Goal: Book appointment/travel/reservation

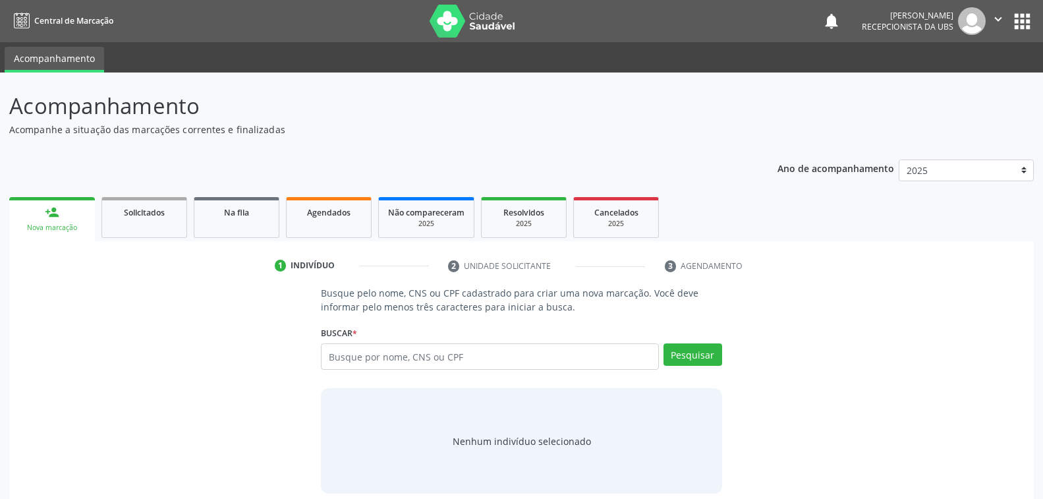
click at [454, 354] on input "text" at bounding box center [489, 356] width 337 height 26
type input "[PERSON_NAME]"
click at [703, 351] on button "Pesquisar" at bounding box center [693, 354] width 59 height 22
type input "[PERSON_NAME]"
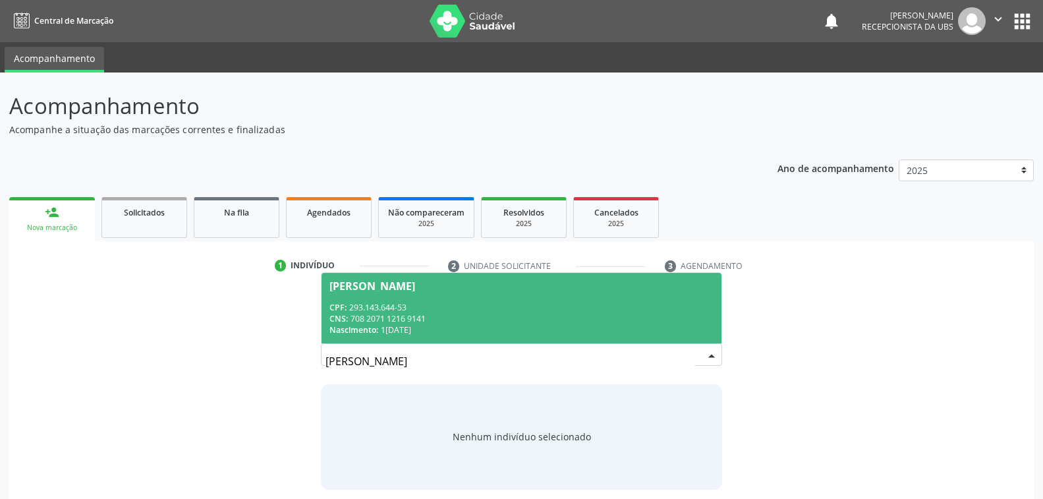
click at [542, 302] on div "CPF: 293.143.644-53" at bounding box center [522, 307] width 384 height 11
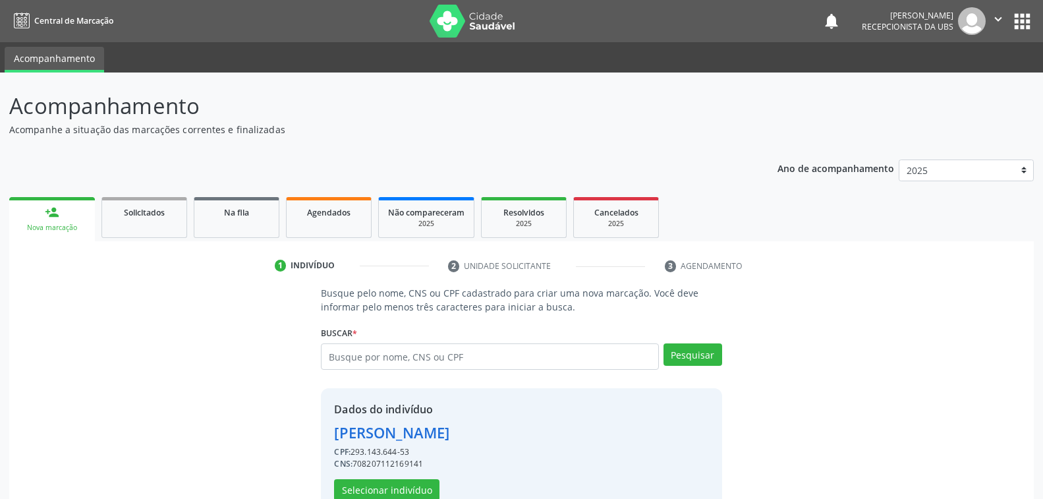
scroll to position [33, 0]
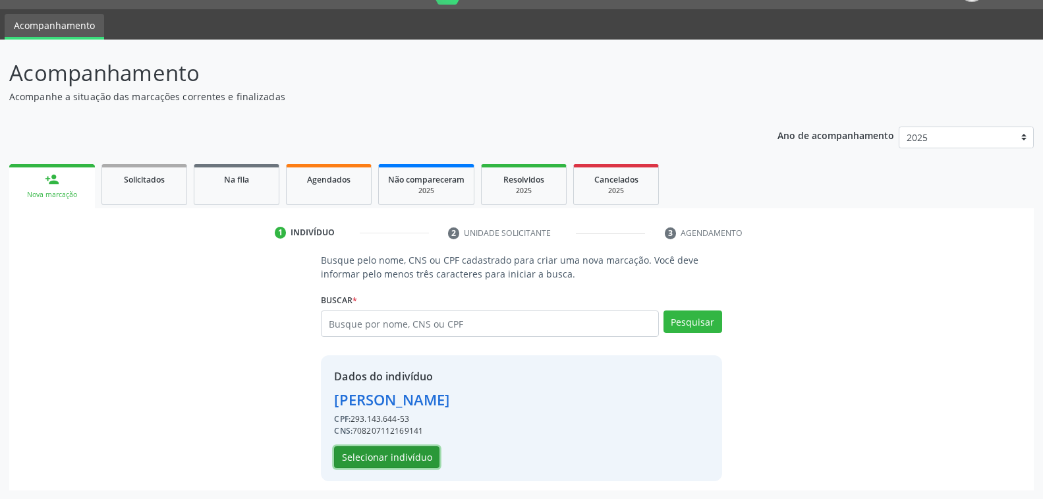
click at [397, 460] on button "Selecionar indivíduo" at bounding box center [386, 457] width 105 height 22
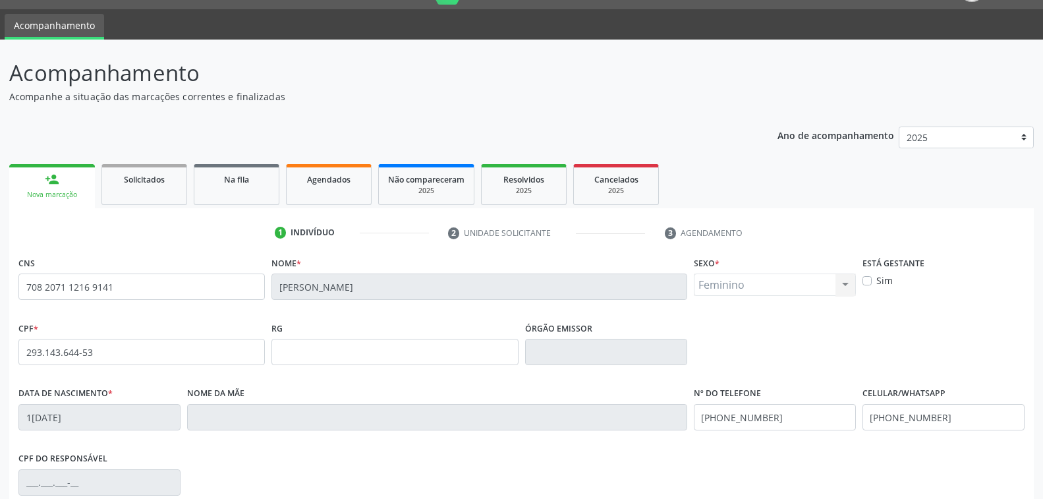
scroll to position [214, 0]
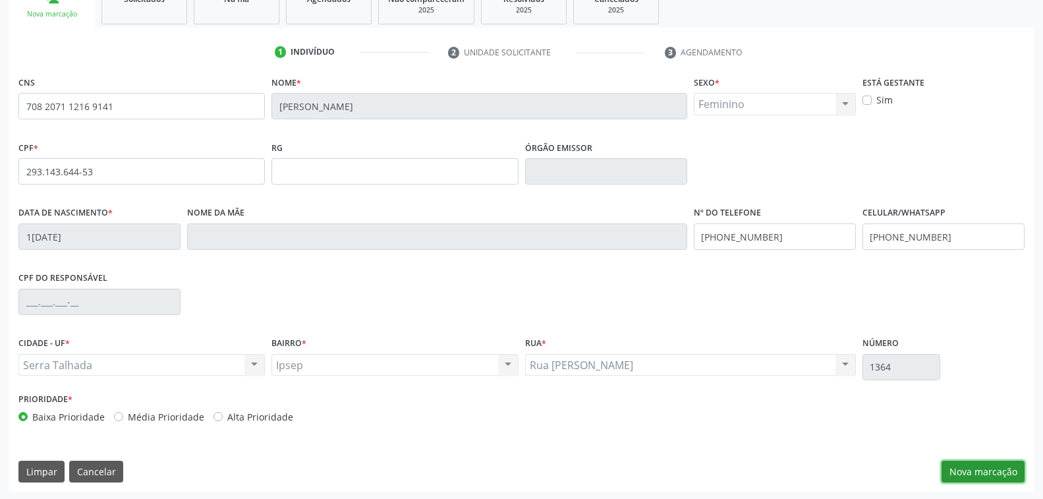
click at [975, 471] on button "Nova marcação" at bounding box center [983, 472] width 83 height 22
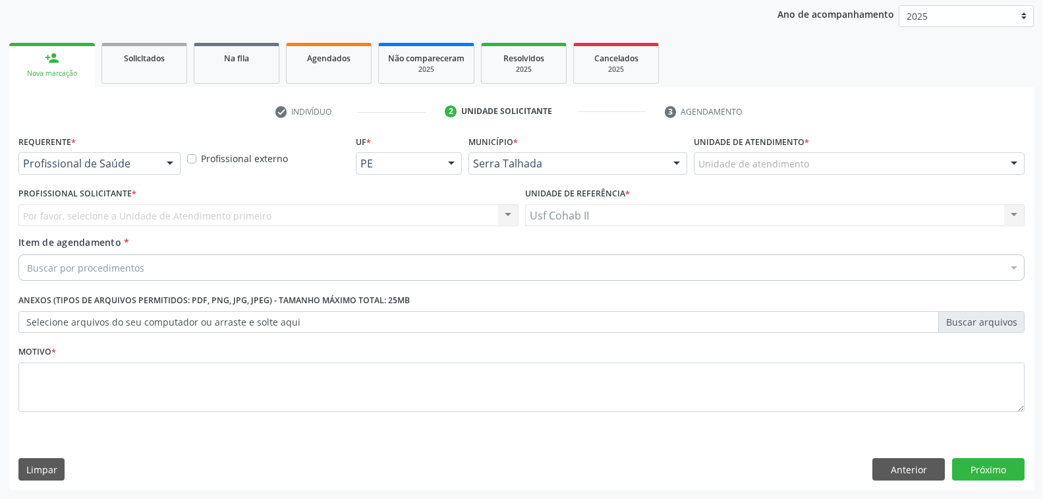
scroll to position [153, 0]
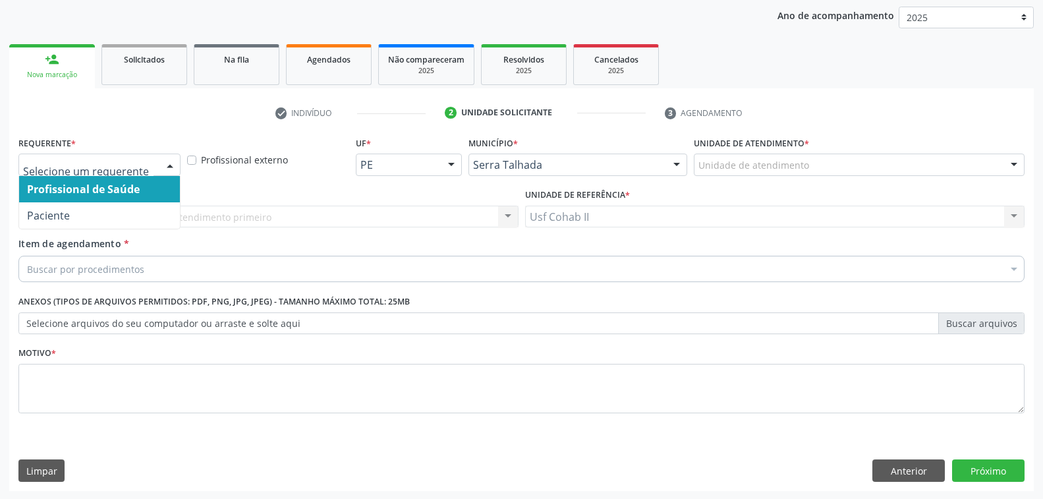
drag, startPoint x: 175, startPoint y: 161, endPoint x: 128, endPoint y: 206, distance: 65.3
click at [175, 161] on div at bounding box center [170, 165] width 20 height 22
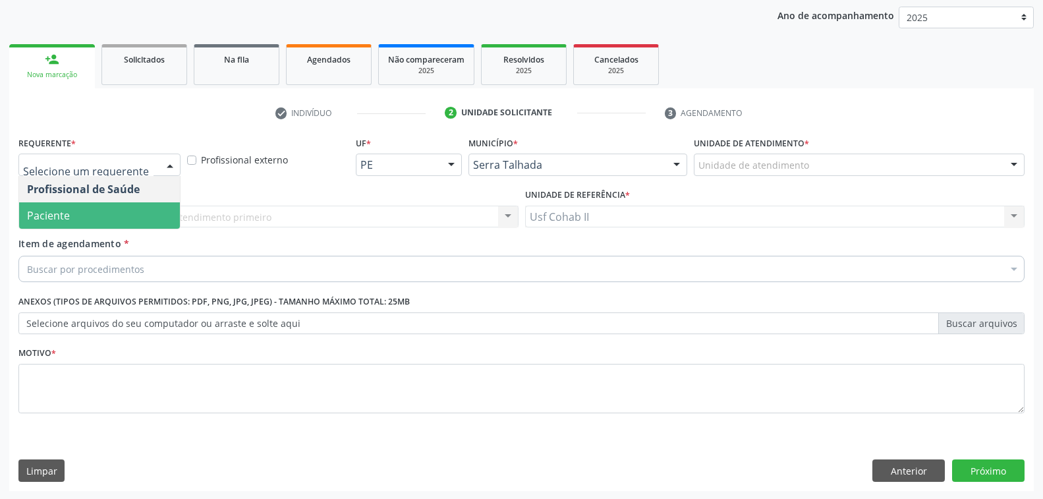
click at [124, 214] on span "Paciente" at bounding box center [99, 215] width 161 height 26
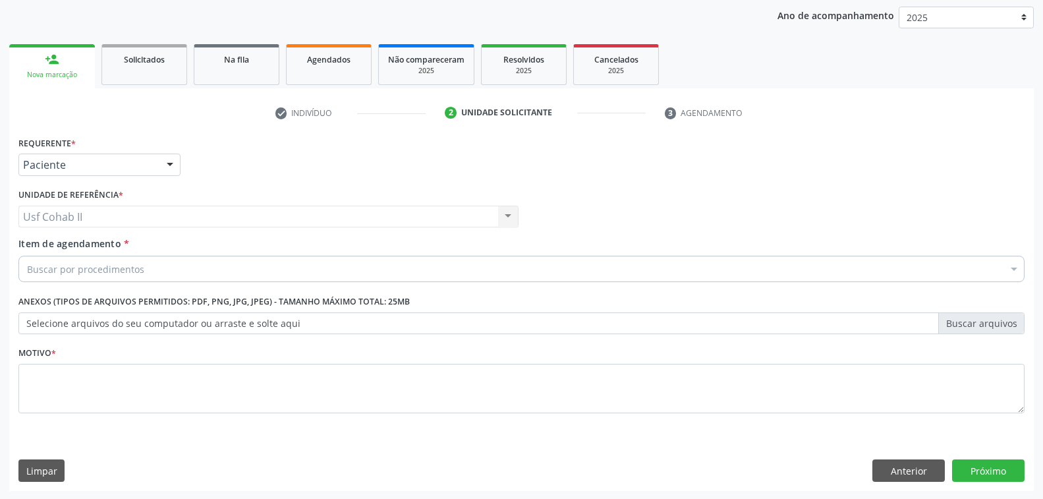
click at [145, 266] on div "Buscar por procedimentos" at bounding box center [521, 269] width 1006 height 26
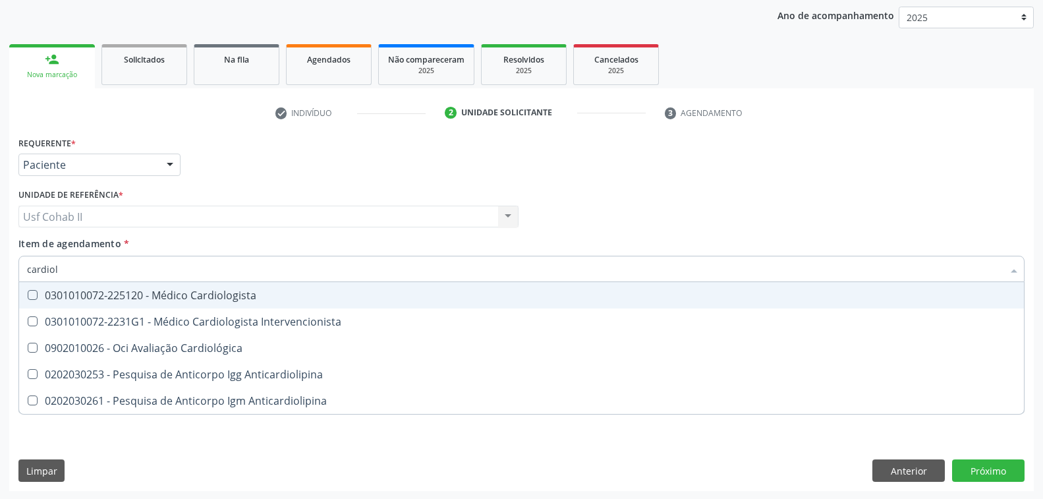
type input "cardiolo"
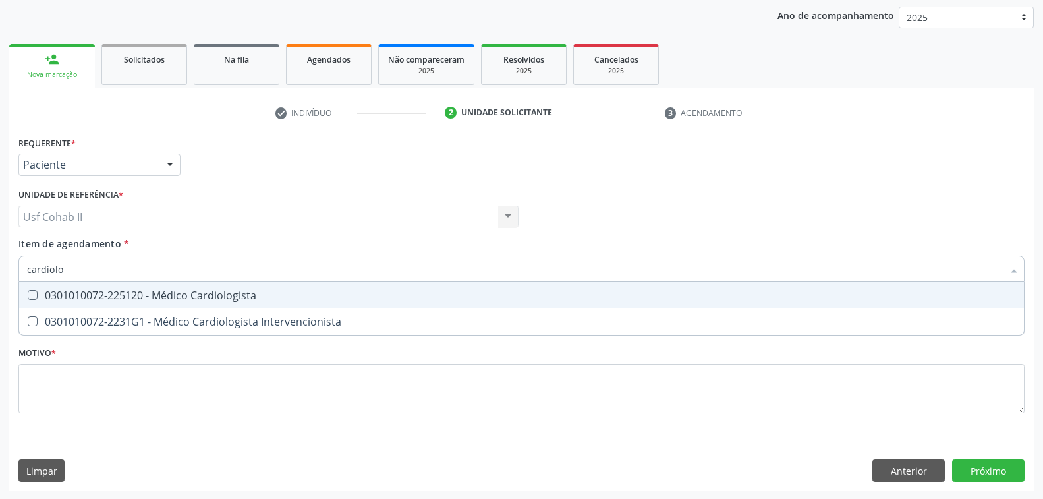
click at [219, 297] on div "0301010072-225120 - Médico Cardiologista" at bounding box center [521, 295] width 989 height 11
checkbox Cardiologista "true"
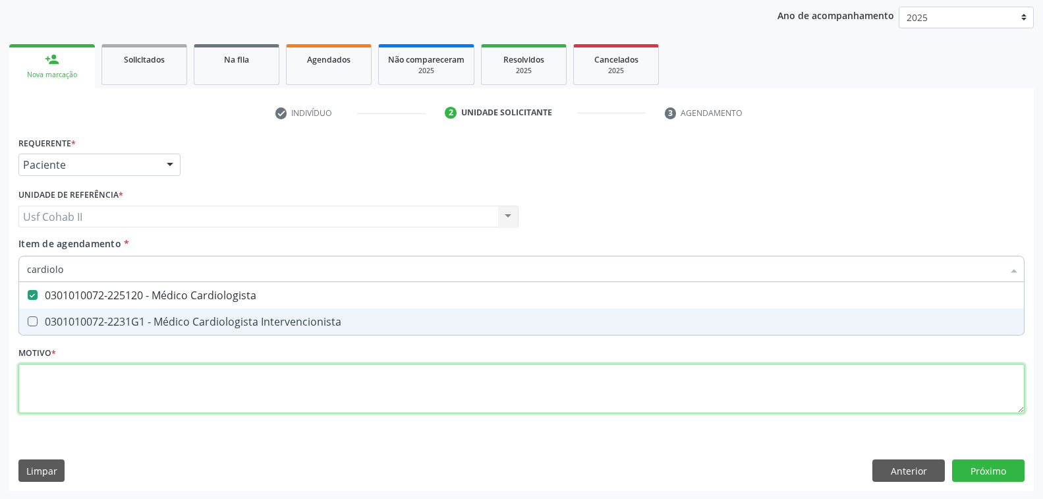
click at [204, 388] on div "Requerente * Paciente Profissional de Saúde Paciente Nenhum resultado encontrad…" at bounding box center [521, 282] width 1006 height 299
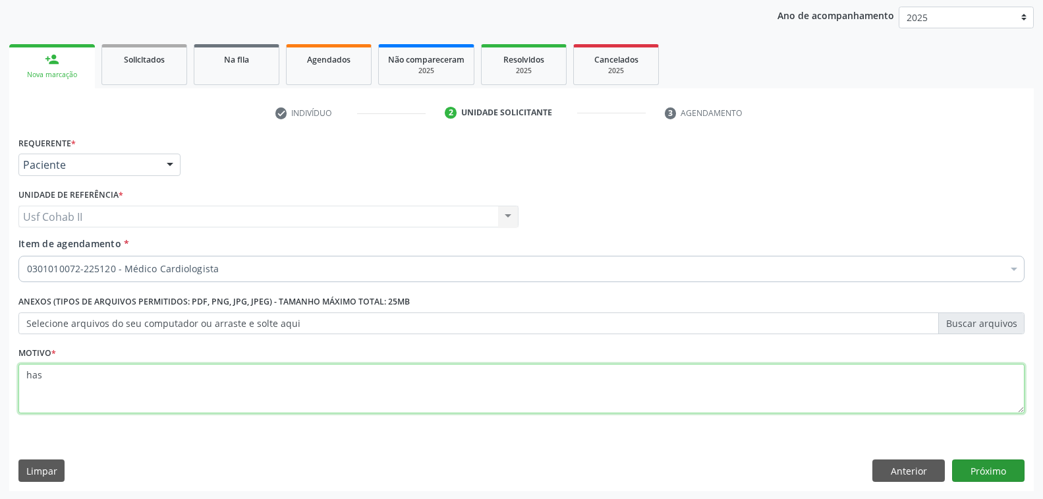
type textarea "has"
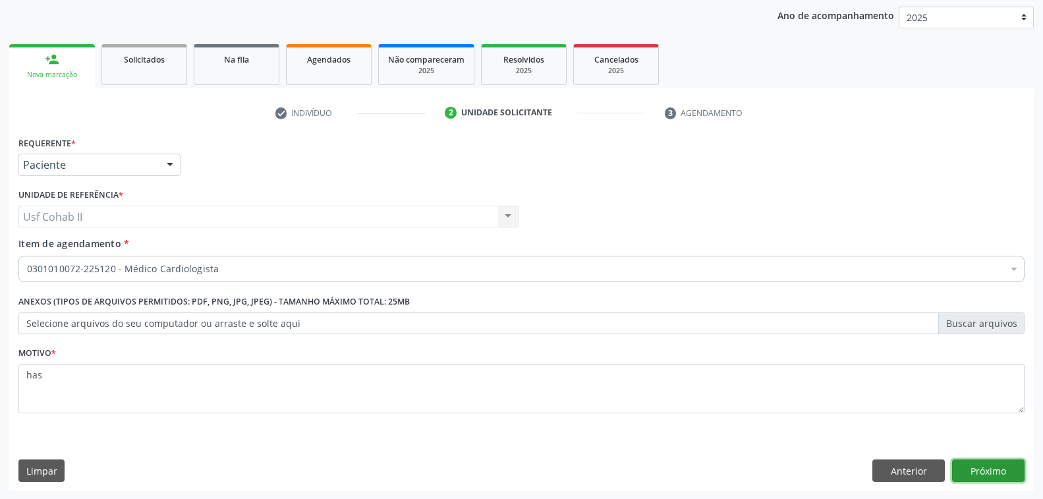
click at [975, 467] on button "Próximo" at bounding box center [988, 470] width 73 height 22
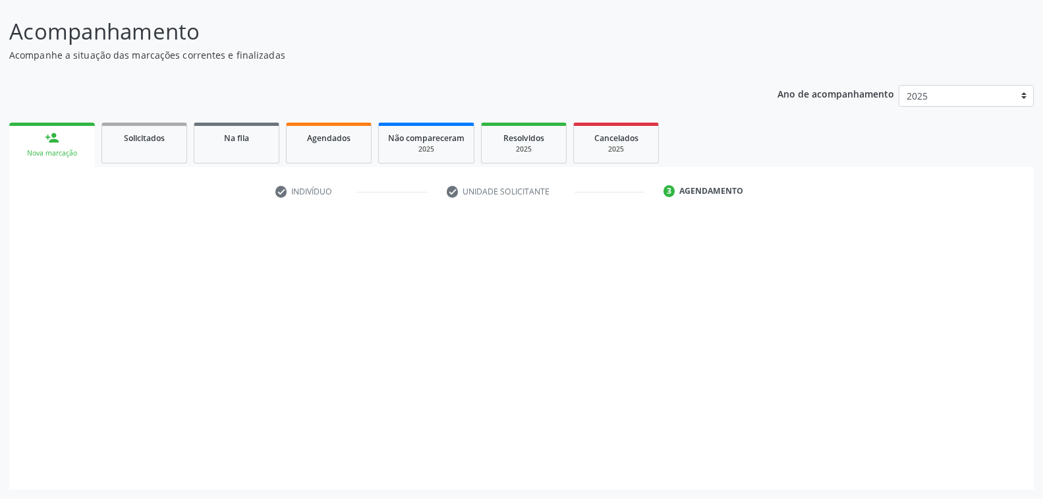
scroll to position [74, 0]
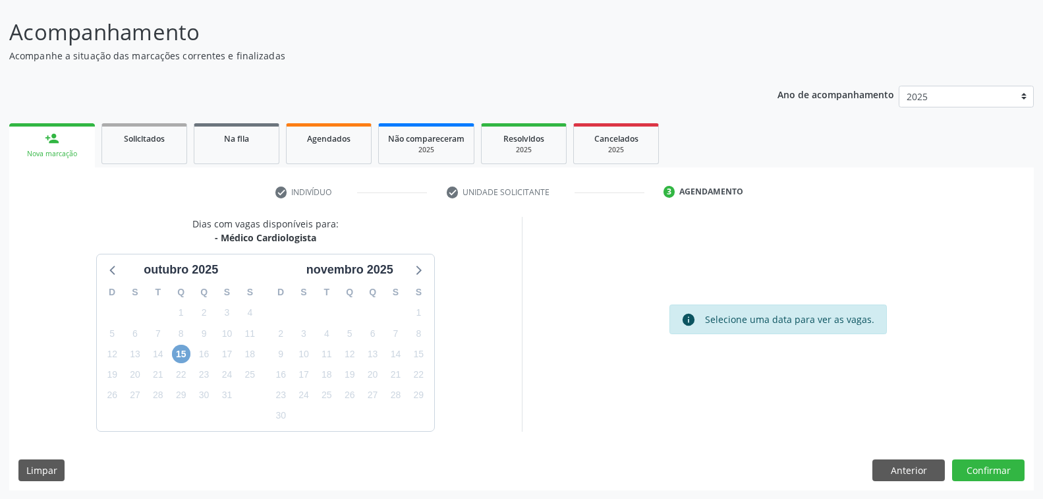
click at [183, 347] on span "15" at bounding box center [181, 354] width 18 height 18
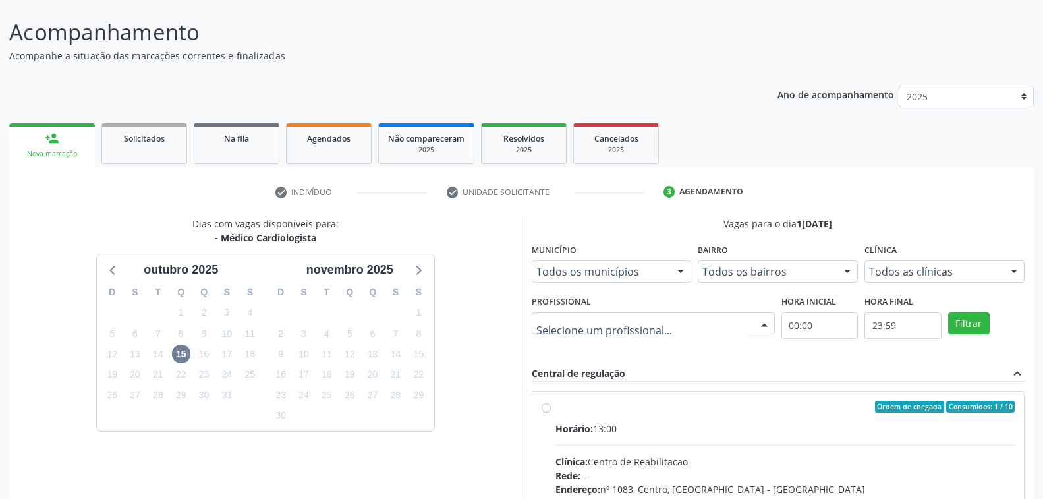
click at [759, 320] on div at bounding box center [765, 324] width 20 height 22
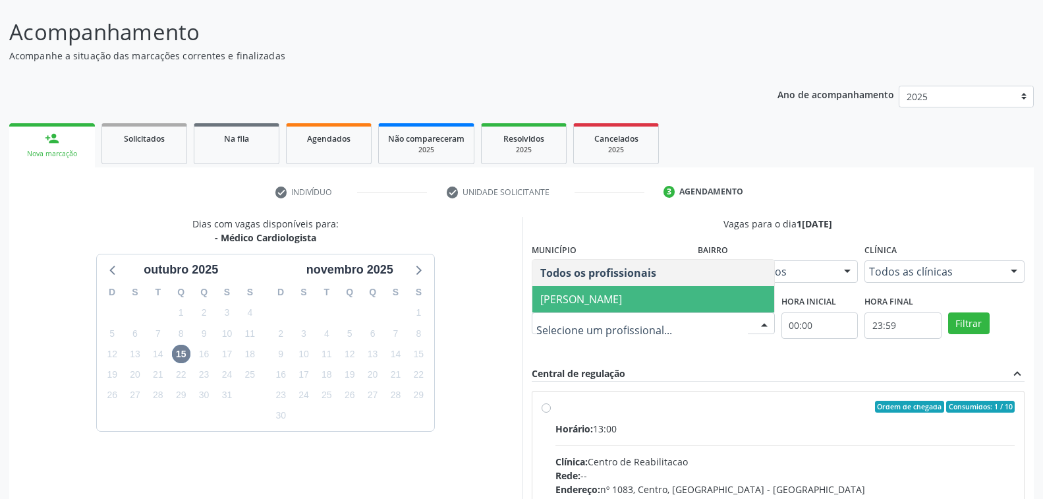
click at [622, 301] on span "[PERSON_NAME]" at bounding box center [581, 299] width 82 height 15
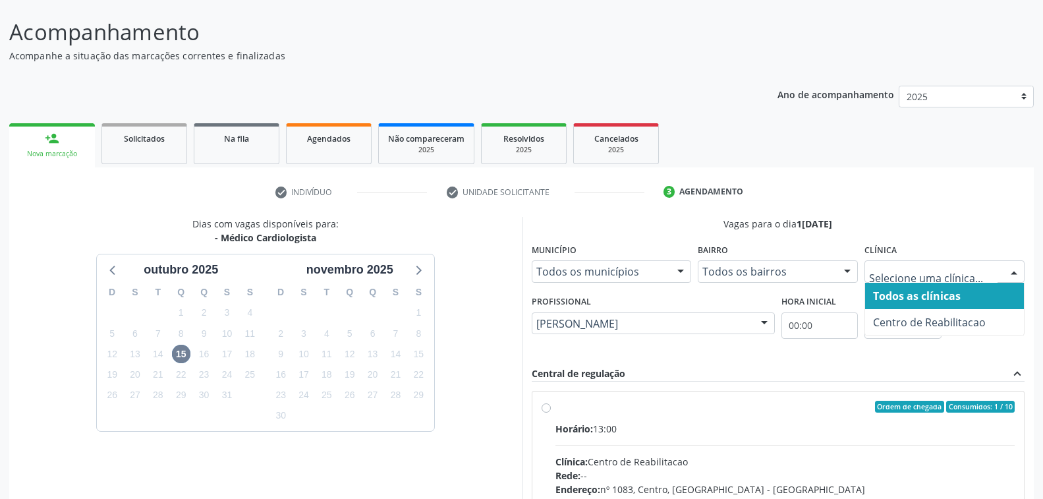
click at [1013, 268] on div at bounding box center [1014, 272] width 20 height 22
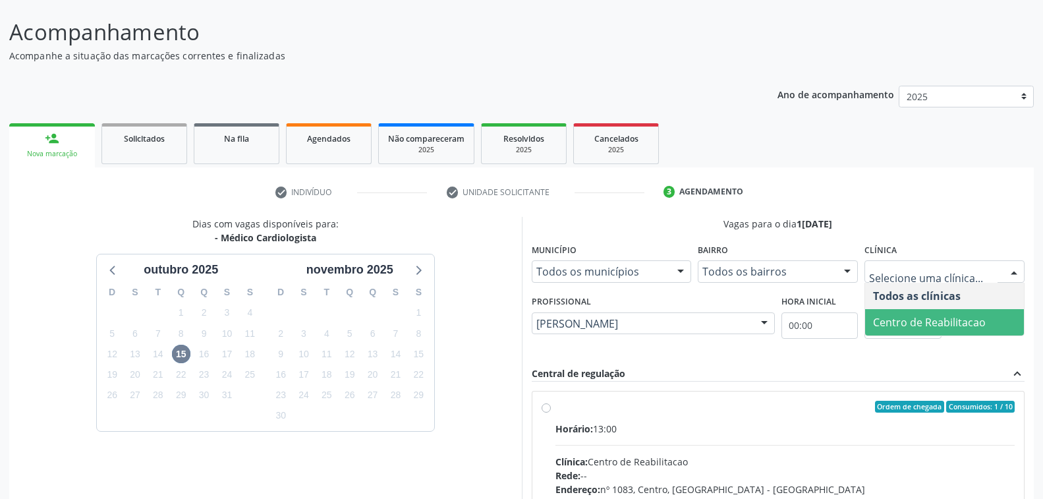
click at [976, 316] on span "Centro de Reabilitacao" at bounding box center [929, 322] width 113 height 15
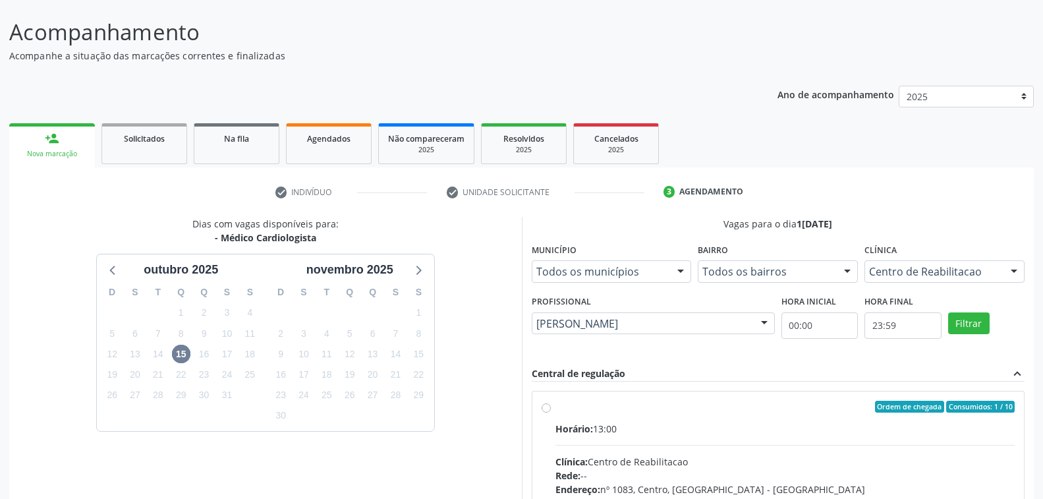
click at [551, 413] on input "Ordem de chegada Consumidos: 1 / 10 Horário: 13:00 Clínica: Centro de Reabilita…" at bounding box center [546, 407] width 9 height 12
radio input "true"
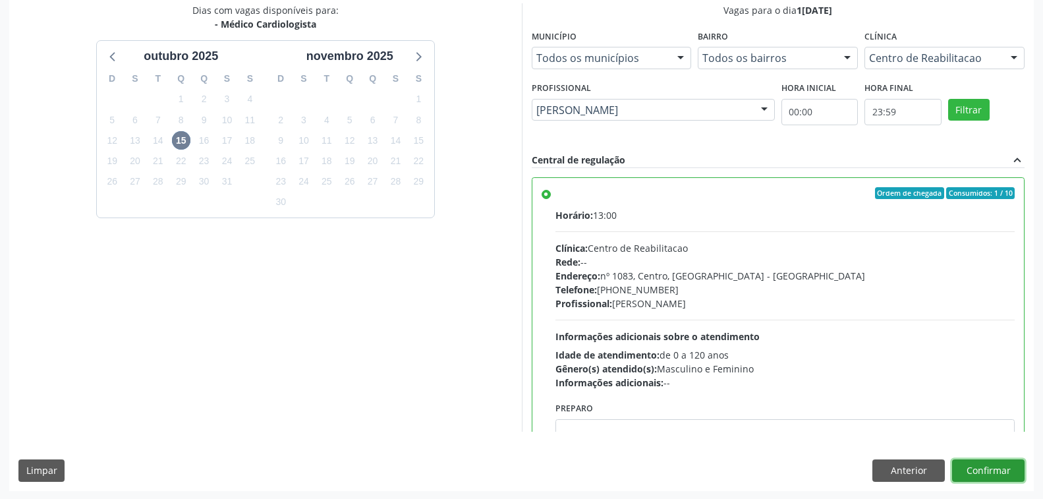
click at [990, 464] on button "Confirmar" at bounding box center [988, 470] width 73 height 22
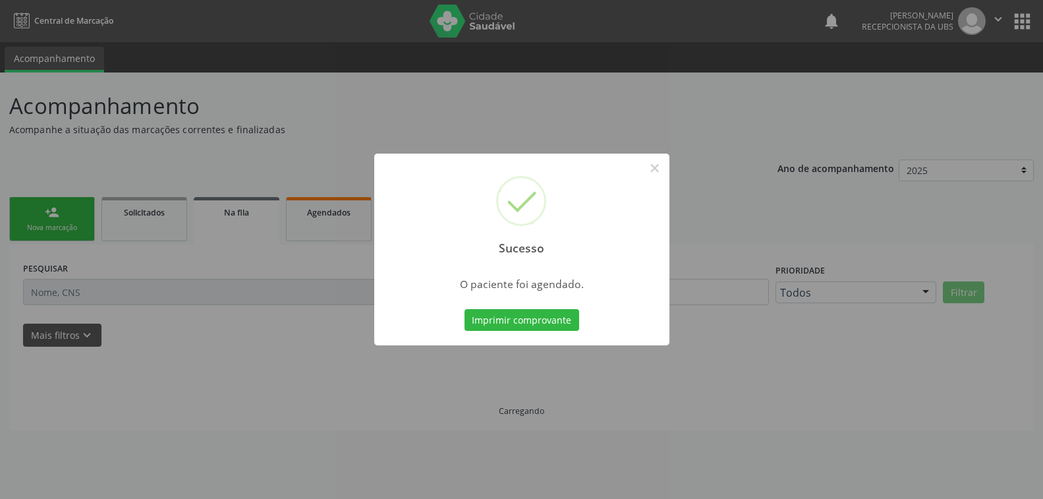
scroll to position [0, 0]
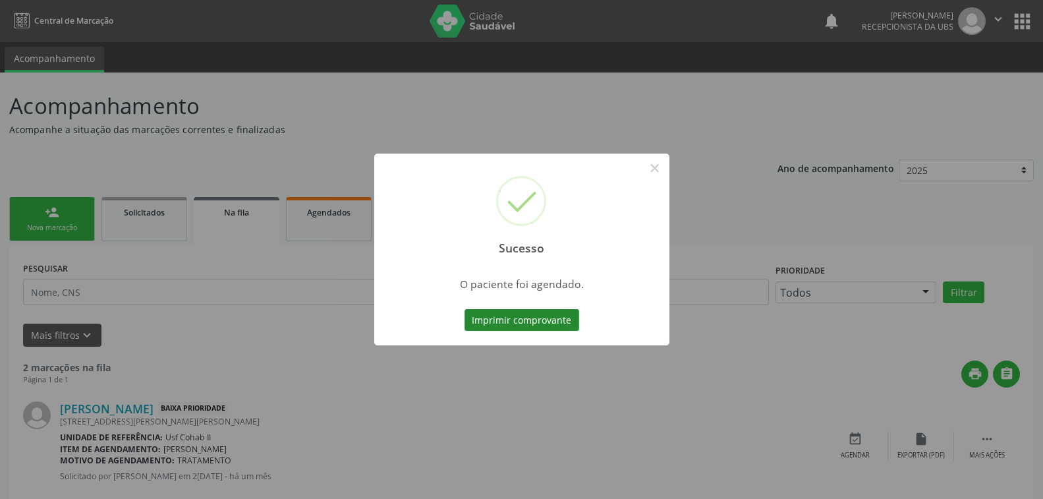
click at [511, 319] on button "Imprimir comprovante" at bounding box center [522, 320] width 115 height 22
